Goal: Information Seeking & Learning: Learn about a topic

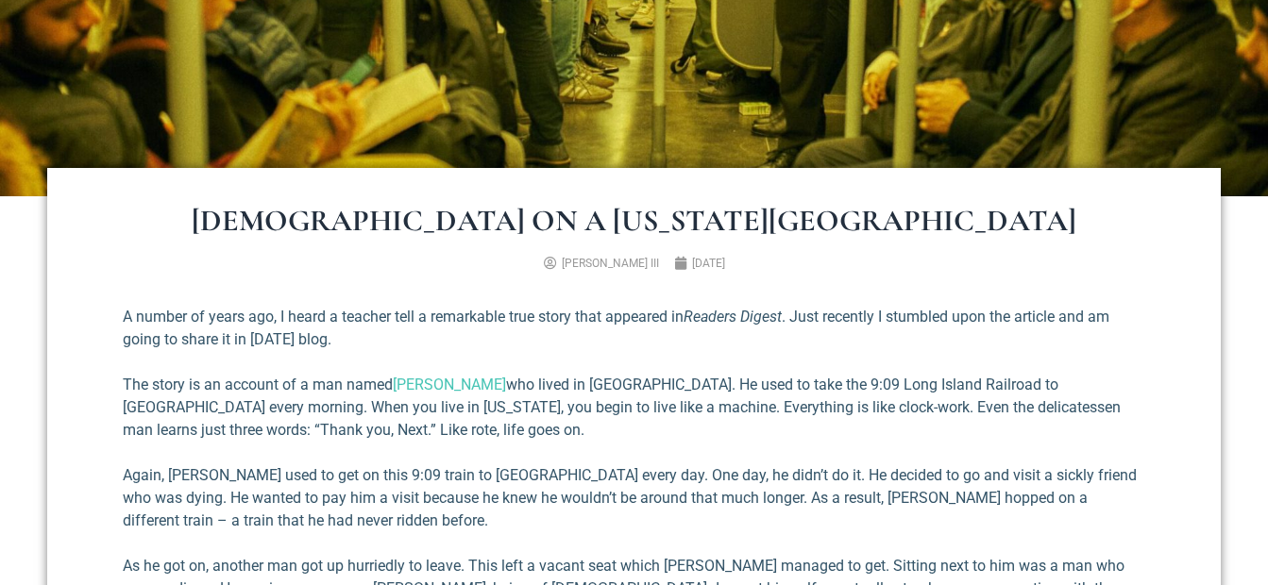
scroll to position [556, 0]
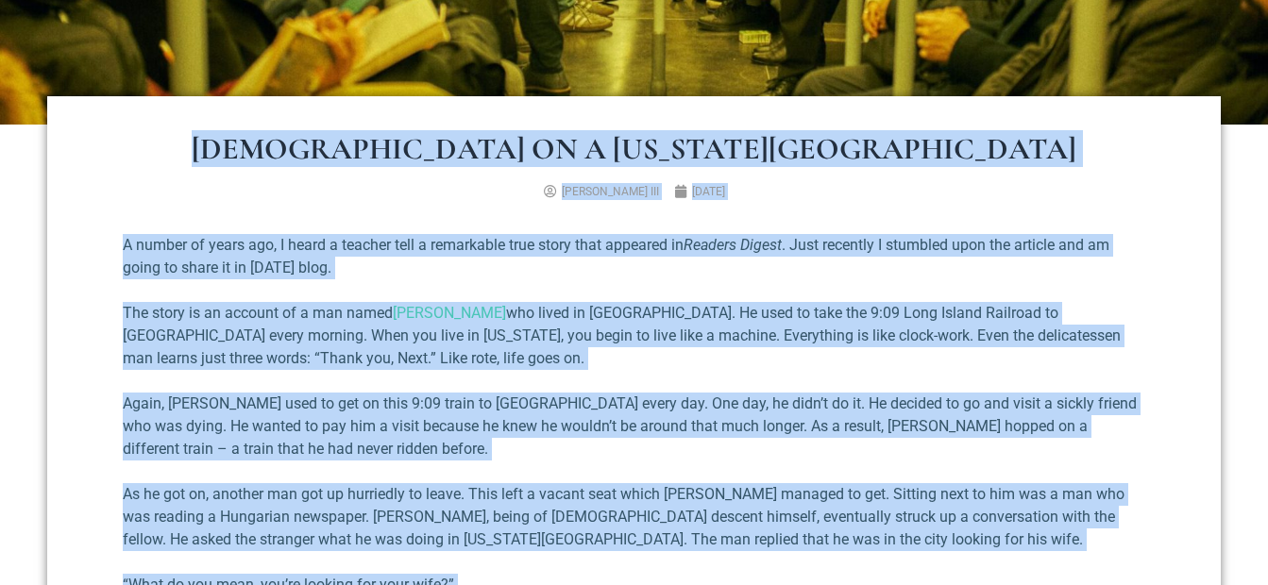
drag, startPoint x: 983, startPoint y: 513, endPoint x: 87, endPoint y: 156, distance: 964.6
drag, startPoint x: 500, startPoint y: 151, endPoint x: 300, endPoint y: 192, distance: 204.2
click at [300, 192] on ul "[PERSON_NAME] III [DATE]" at bounding box center [633, 191] width 1037 height 17
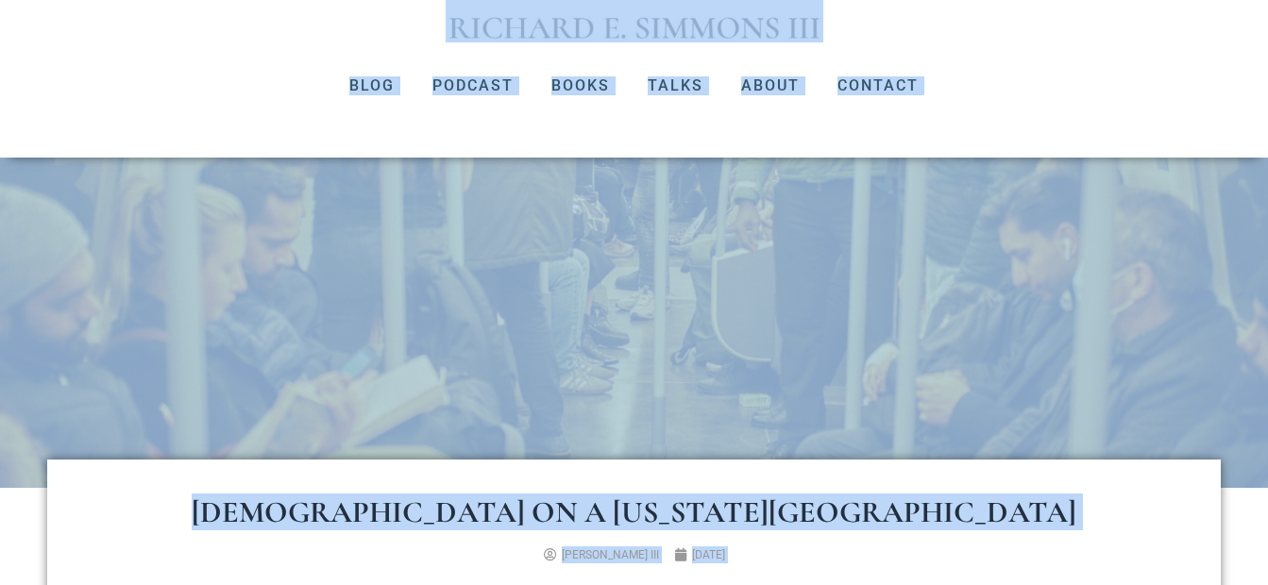
scroll to position [0, 0]
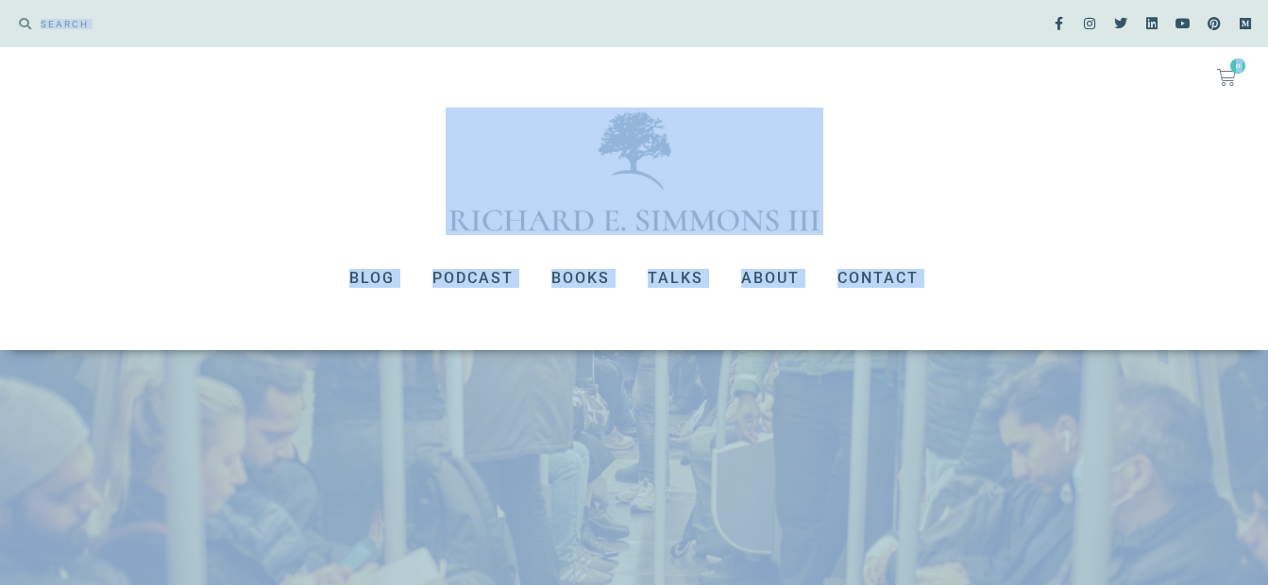
drag, startPoint x: 957, startPoint y: 435, endPoint x: 22, endPoint y: 4, distance: 1030.1
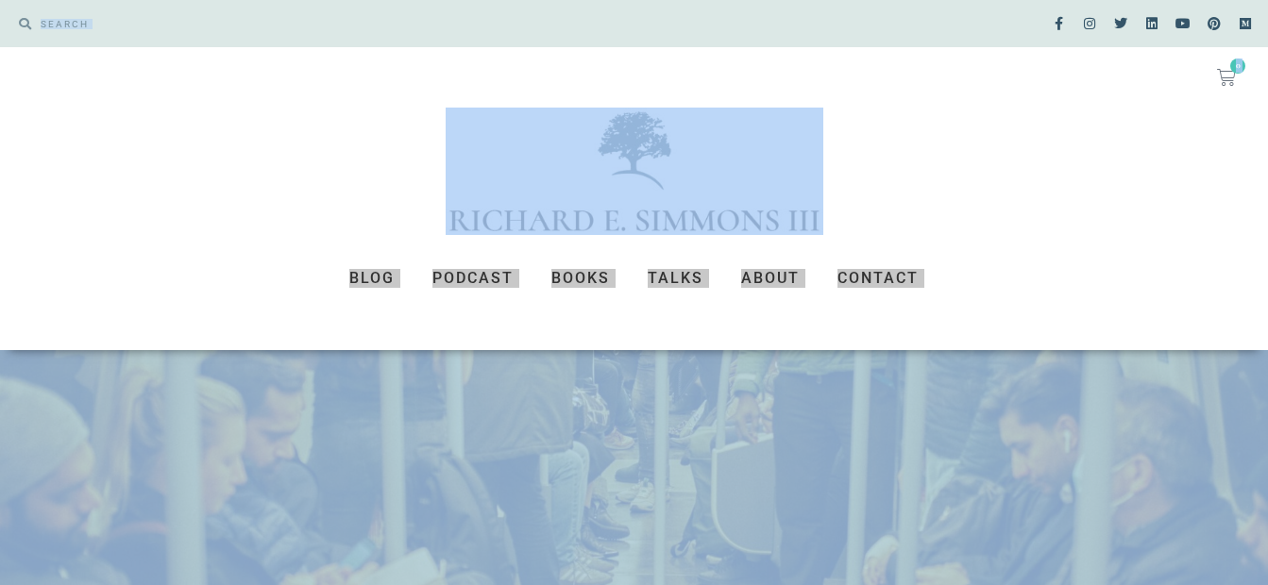
click at [1174, 199] on div at bounding box center [634, 171] width 1268 height 127
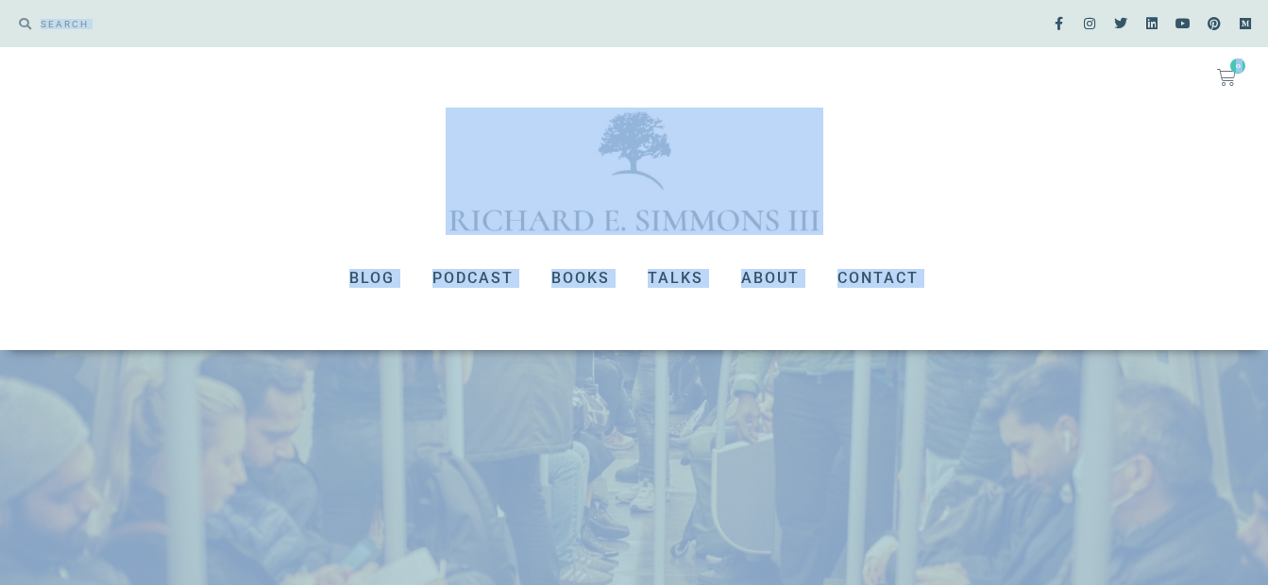
click at [1022, 209] on div at bounding box center [634, 171] width 1268 height 127
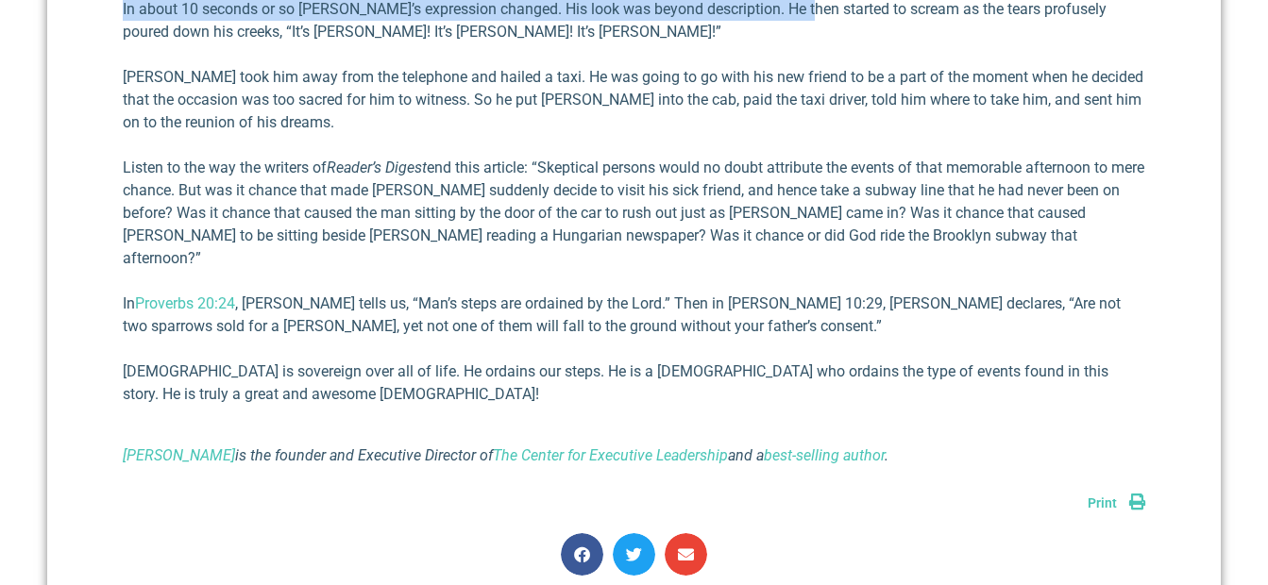
scroll to position [1857, 0]
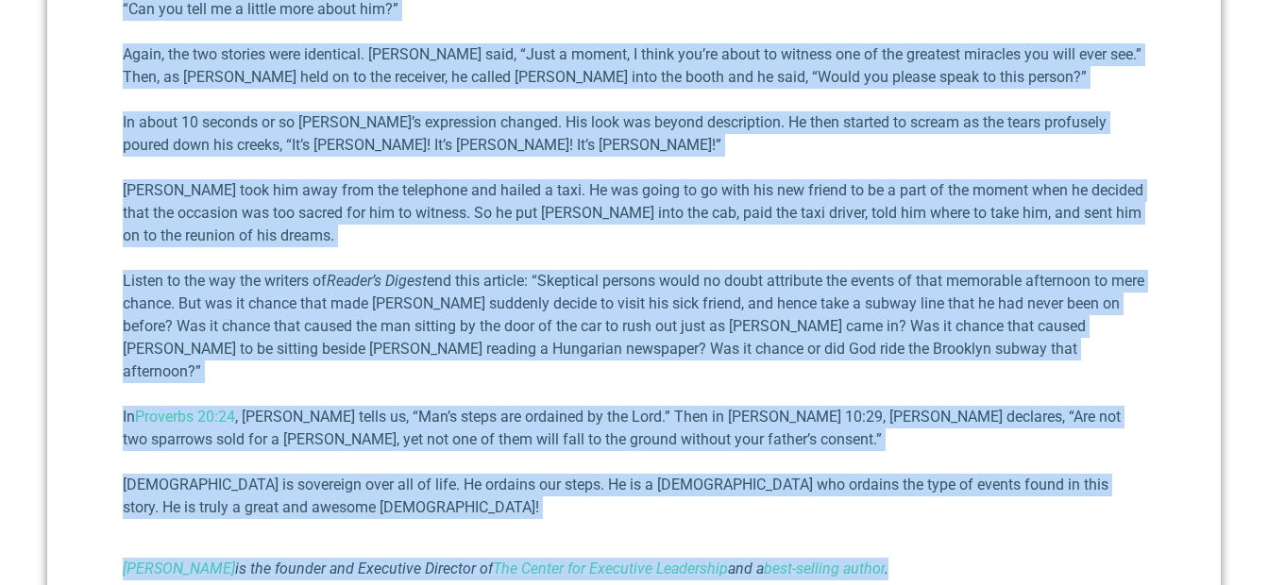
drag, startPoint x: 414, startPoint y: 135, endPoint x: 1063, endPoint y: 557, distance: 773.6
copy div "Lor ip d Sit Amet Consec Adipisc E. Seddoei TEM Incidi 20, 6364 U labore et dol…"
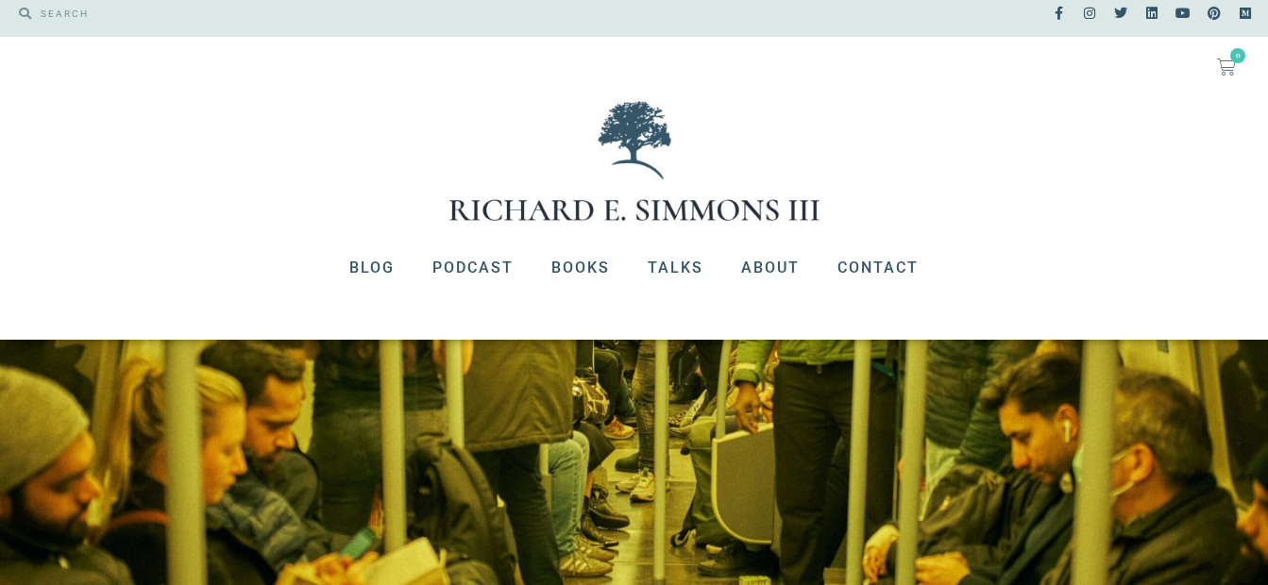
scroll to position [0, 0]
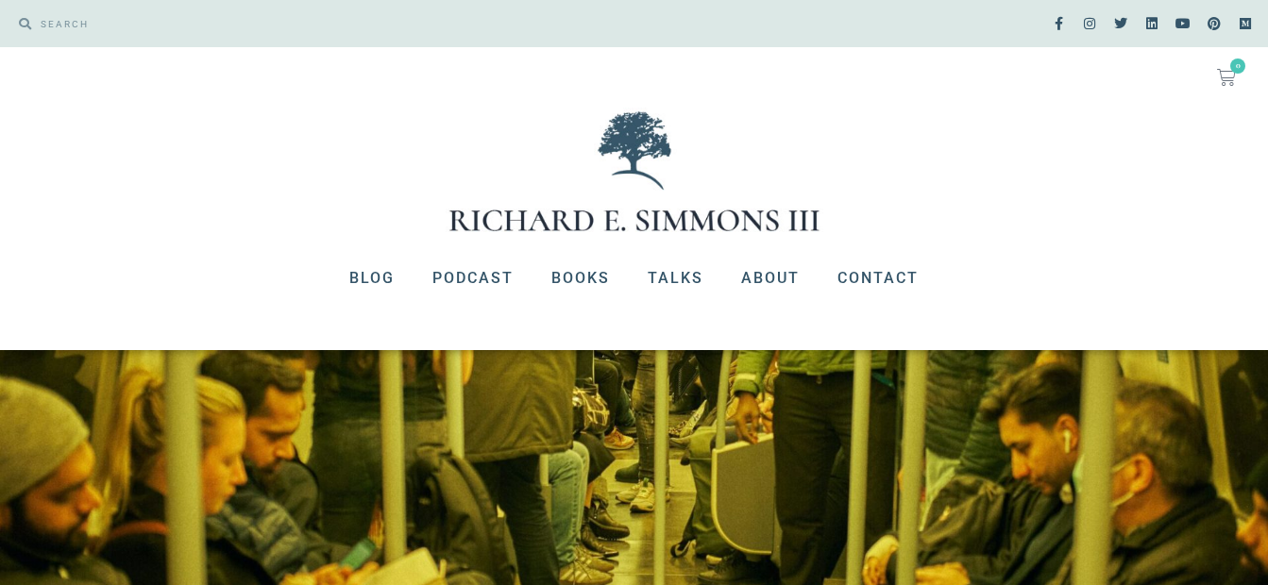
click at [1057, 108] on div at bounding box center [634, 171] width 1268 height 127
